Goal: Task Accomplishment & Management: Use online tool/utility

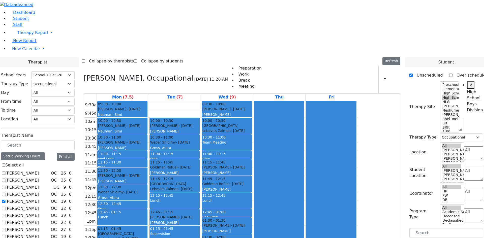
select select "212"
select select "1"
select select "12"
select select "1"
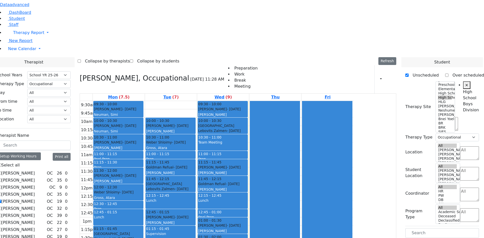
scroll to position [41, 0]
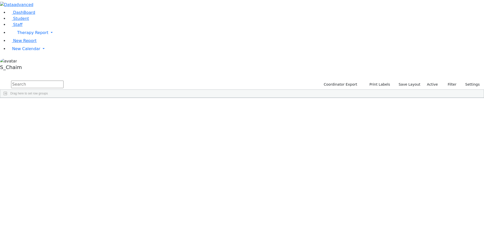
click at [263, 100] on span "Site" at bounding box center [261, 102] width 6 height 4
click at [64, 236] on div "Leifer" at bounding box center [48, 239] width 32 height 7
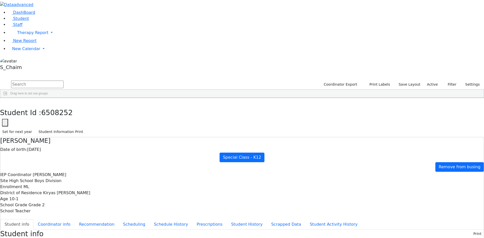
scroll to position [53, 0]
click at [75, 219] on button "Coordinator info" at bounding box center [54, 224] width 41 height 11
click at [34, 219] on button "Student info" at bounding box center [16, 224] width 33 height 11
click at [7, 98] on button "button" at bounding box center [3, 103] width 7 height 11
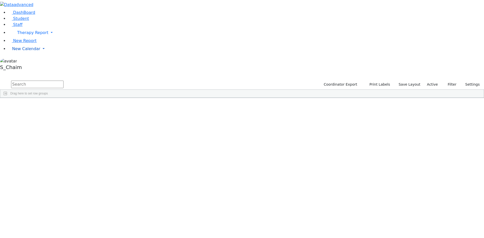
click at [14, 51] on span "New Calendar" at bounding box center [26, 48] width 28 height 5
click at [21, 61] on span "Calendar" at bounding box center [20, 58] width 18 height 5
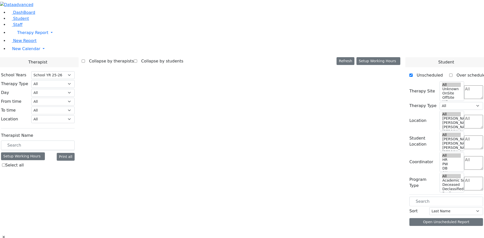
select select "212"
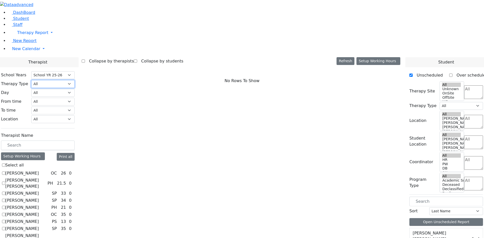
click at [75, 80] on select "All Psych Hearing Vision Speech Physical Occupational" at bounding box center [52, 84] width 43 height 8
select select "2"
click at [75, 80] on select "All Psych Hearing Vision Speech Physical Occupational" at bounding box center [52, 84] width 43 height 8
select select "2"
click at [39, 190] on label "[PERSON_NAME]" at bounding box center [22, 193] width 34 height 6
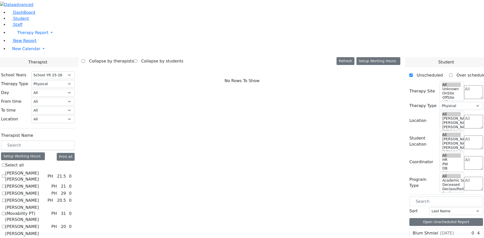
click at [5, 192] on input "[PERSON_NAME]" at bounding box center [3, 193] width 3 height 3
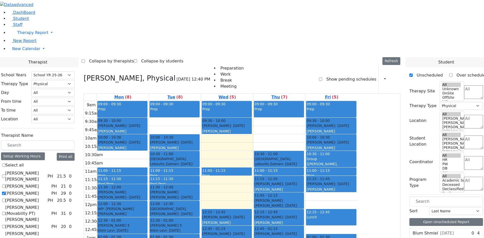
click at [39, 190] on label "[PERSON_NAME]" at bounding box center [22, 193] width 34 height 6
click at [5, 192] on input "[PERSON_NAME]" at bounding box center [3, 193] width 3 height 3
checkbox input "false"
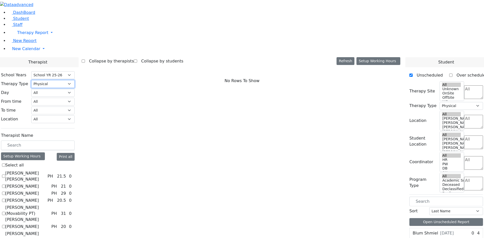
click at [75, 80] on select "All Psych Hearing Vision Speech Physical Occupational" at bounding box center [52, 84] width 43 height 8
select select "1"
click at [75, 80] on select "All Psych Hearing Vision Speech Physical Occupational" at bounding box center [52, 84] width 43 height 8
select select "1"
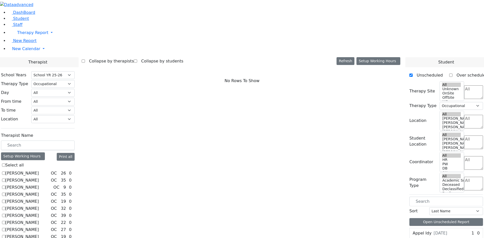
checkbox input "true"
